Goal: Task Accomplishment & Management: Manage account settings

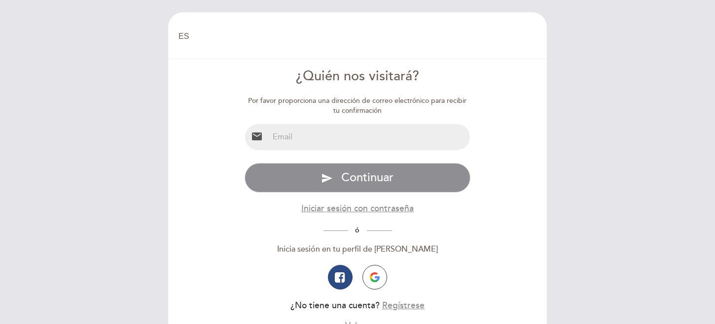
select select "es"
click at [310, 136] on input "email" at bounding box center [370, 137] width 202 height 26
type input "[EMAIL_ADDRESS][DOMAIN_NAME]"
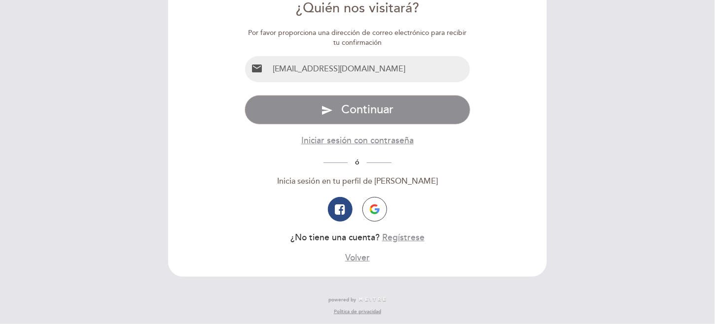
scroll to position [69, 0]
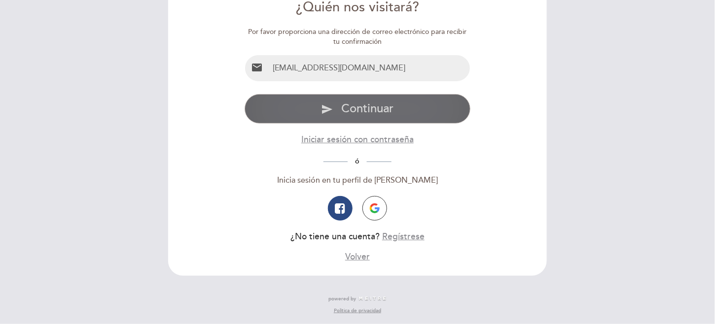
click at [401, 119] on button "send Continuar" at bounding box center [357, 109] width 226 height 30
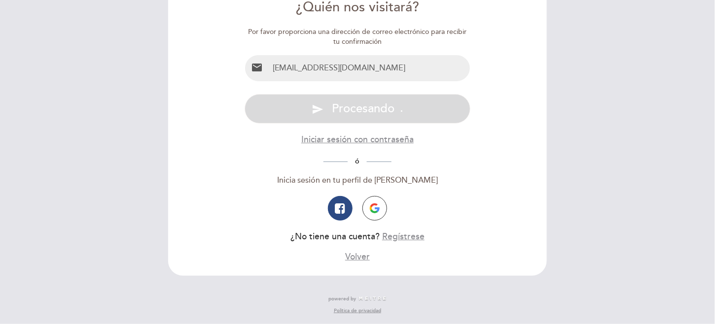
scroll to position [0, 0]
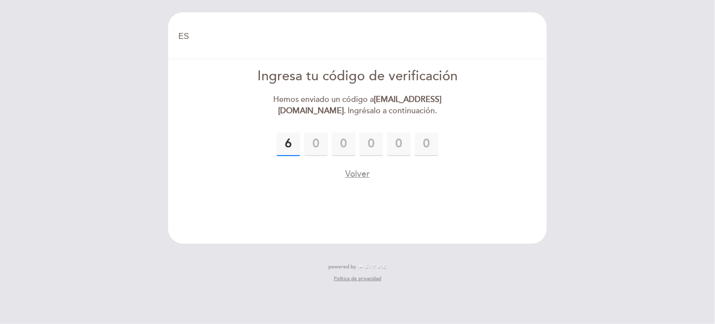
type input "6"
type input "3"
type input "6"
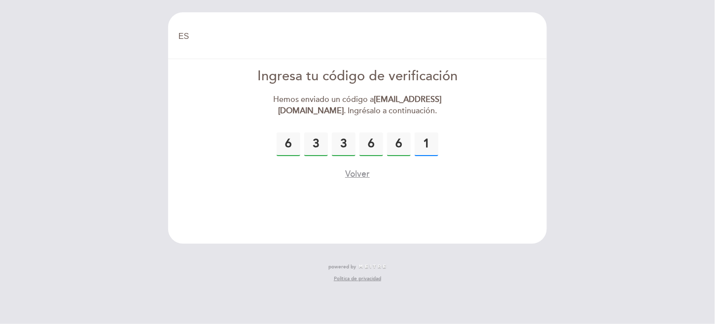
type input "1"
